Goal: Task Accomplishment & Management: Manage account settings

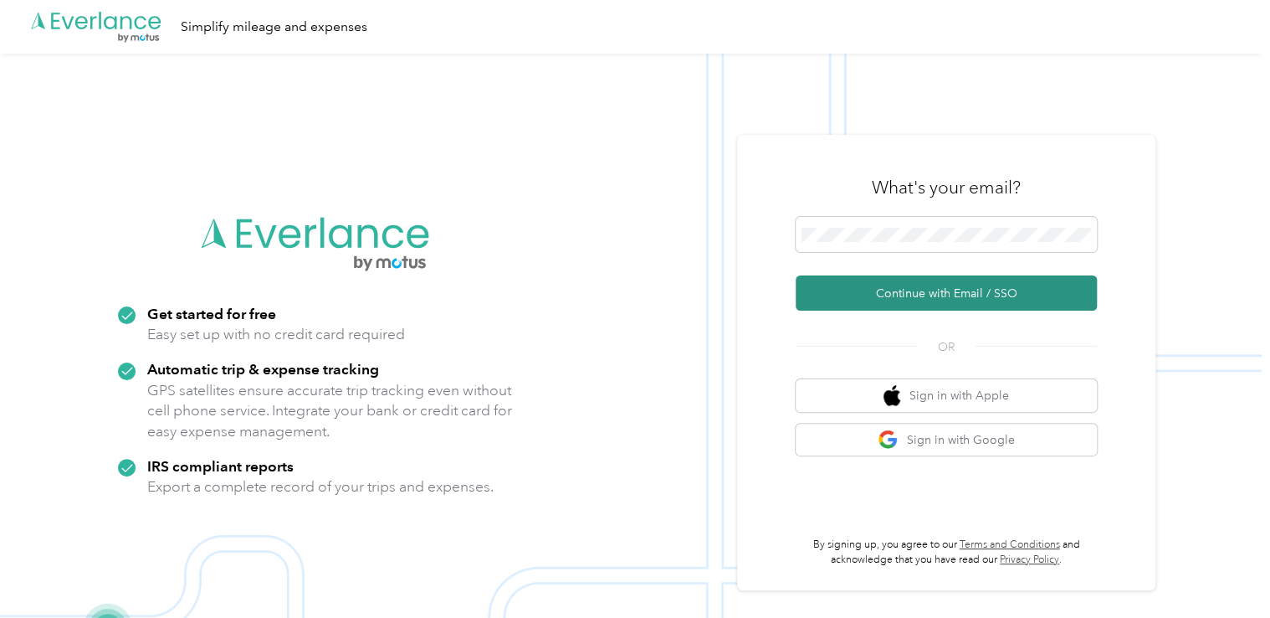
click at [857, 296] on button "Continue with Email / SSO" at bounding box center [946, 292] width 301 height 35
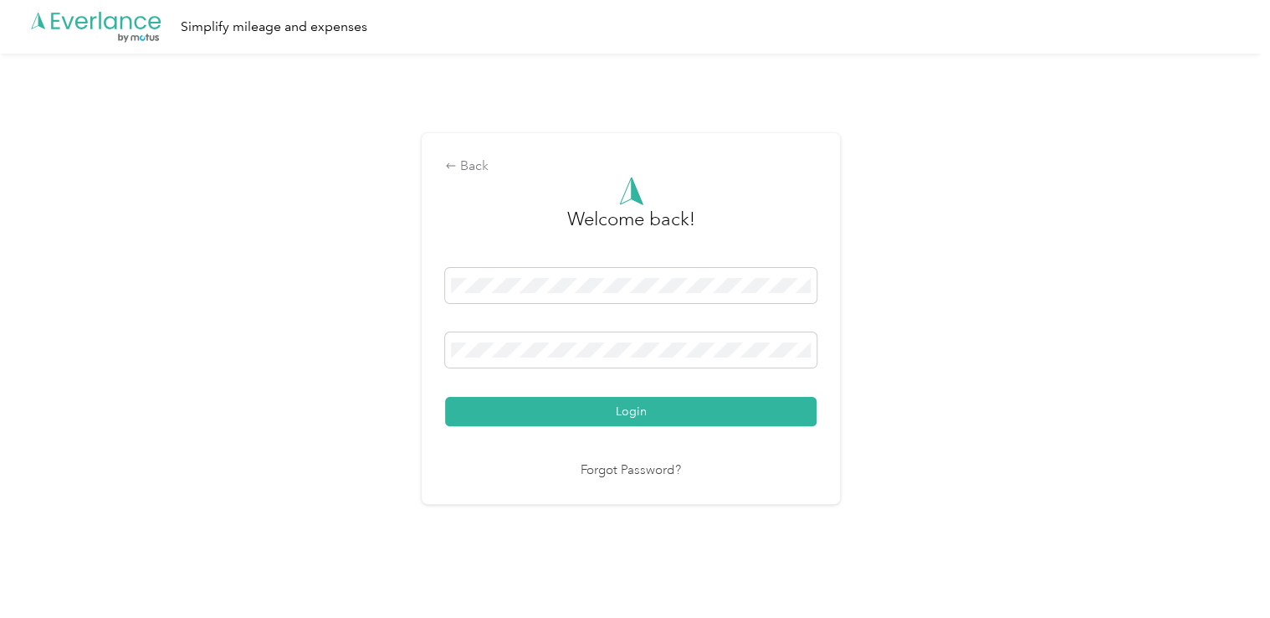
click at [445, 397] on button "Login" at bounding box center [631, 411] width 372 height 29
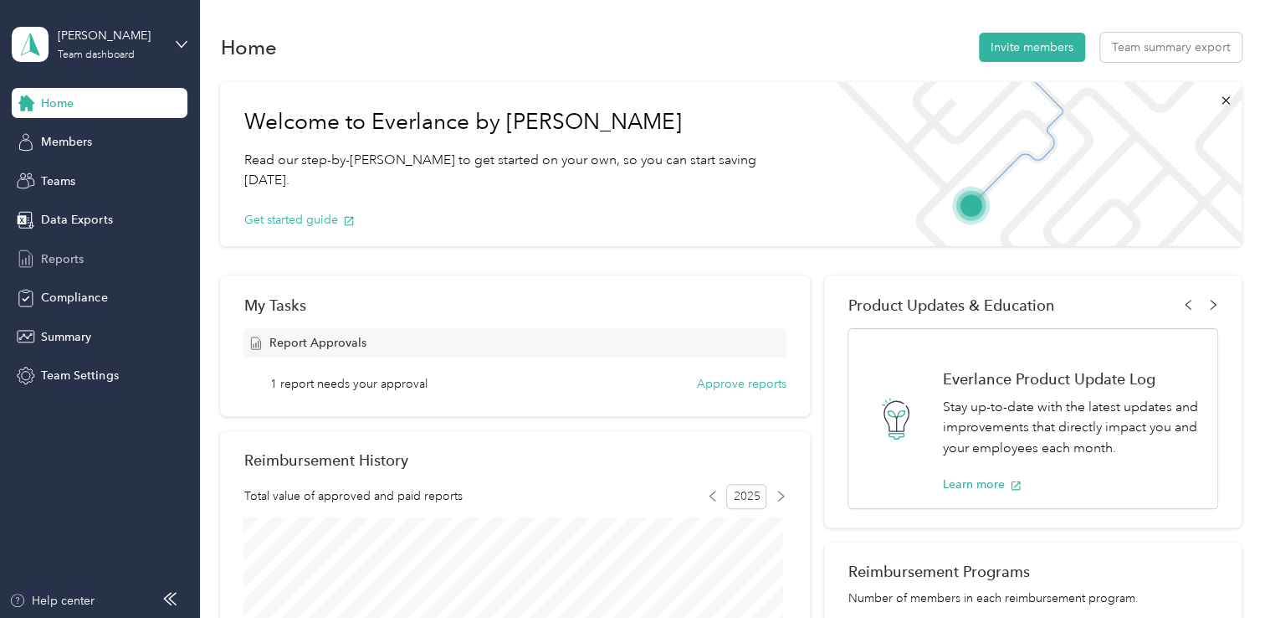
click at [65, 259] on span "Reports" at bounding box center [62, 259] width 43 height 18
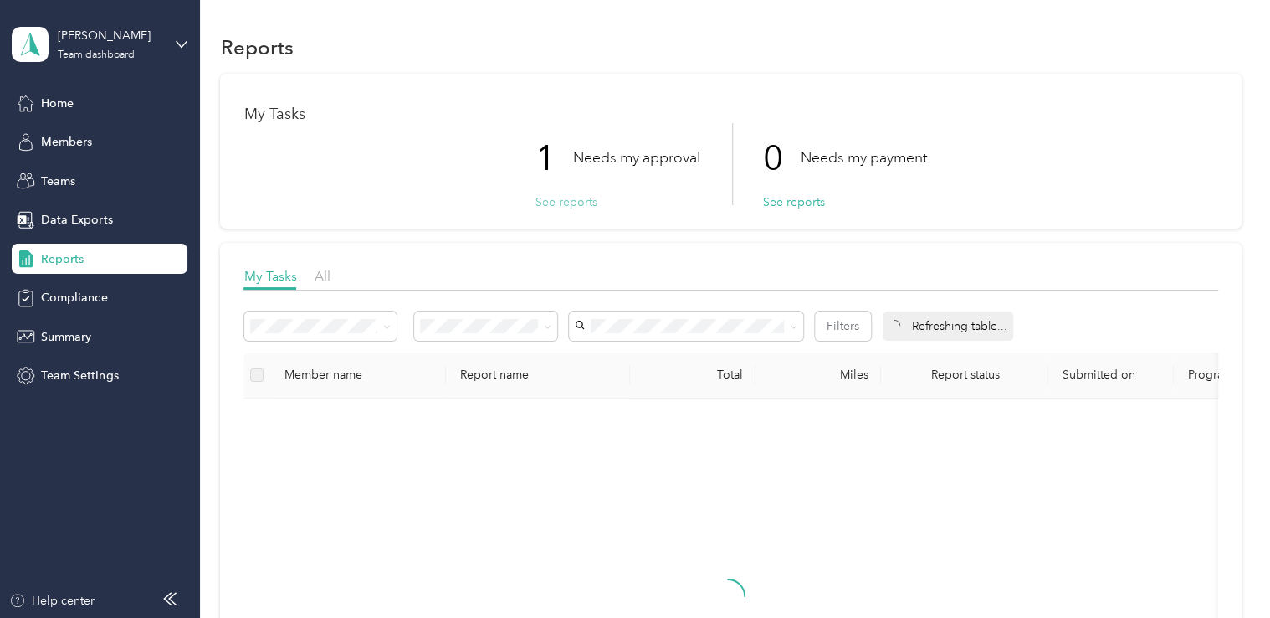
click at [570, 201] on button "See reports" at bounding box center [566, 202] width 62 height 18
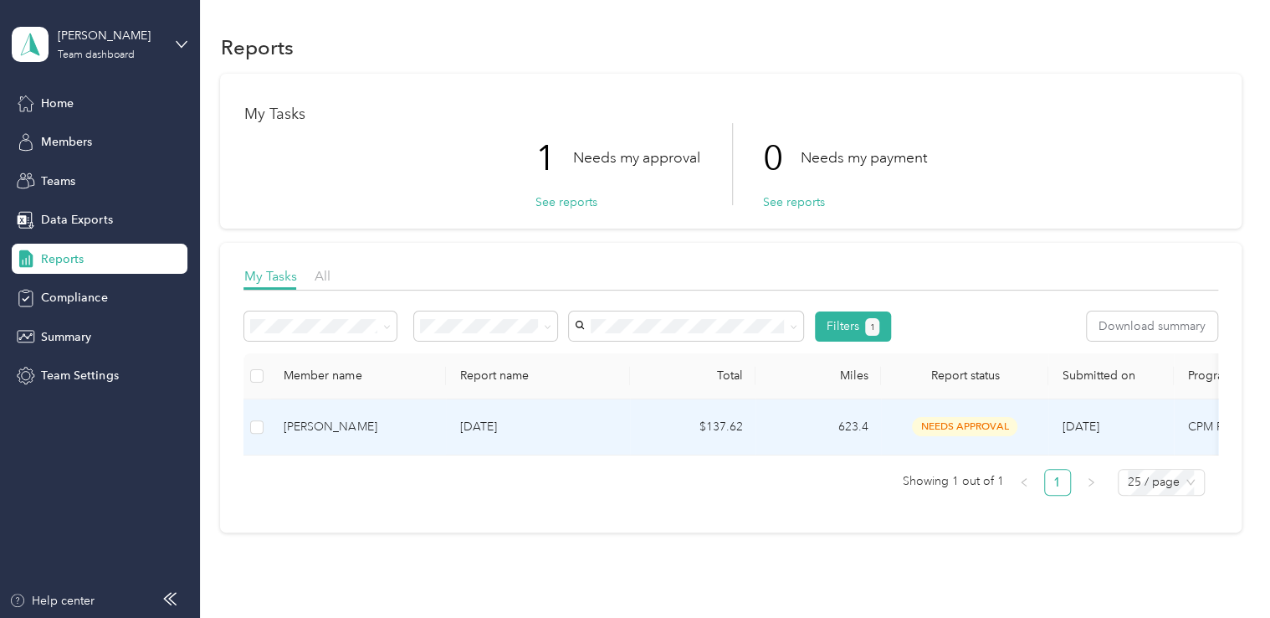
click at [378, 430] on div "[PERSON_NAME]" at bounding box center [358, 427] width 149 height 18
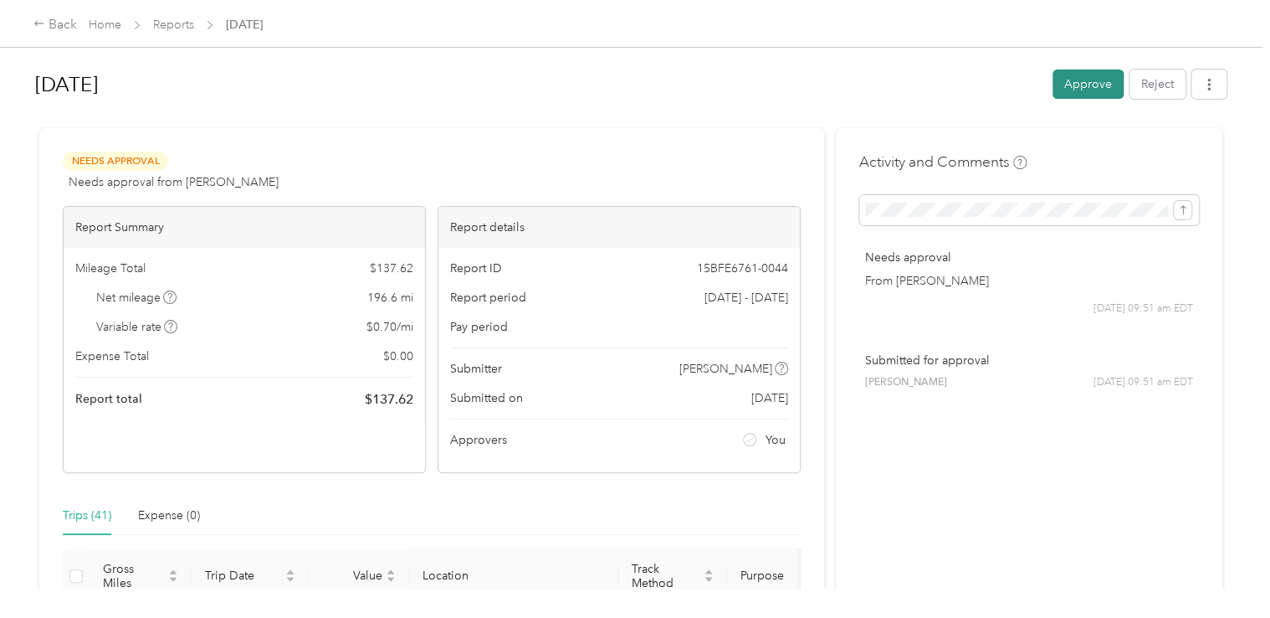
click at [1086, 84] on button "Approve" at bounding box center [1088, 83] width 71 height 29
